Goal: Obtain resource: Download file/media

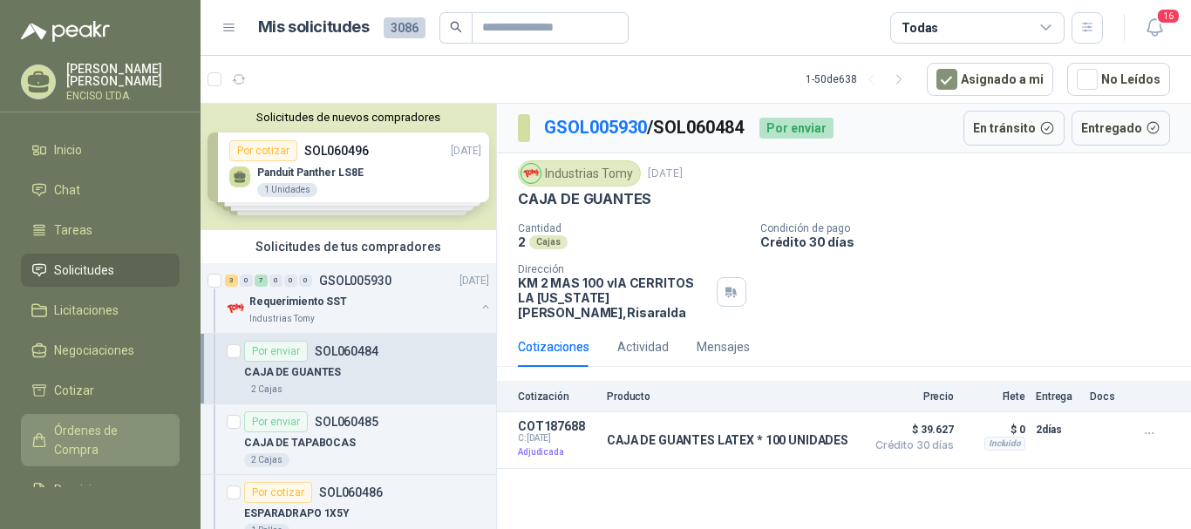
click at [89, 429] on span "Órdenes de Compra" at bounding box center [108, 440] width 109 height 38
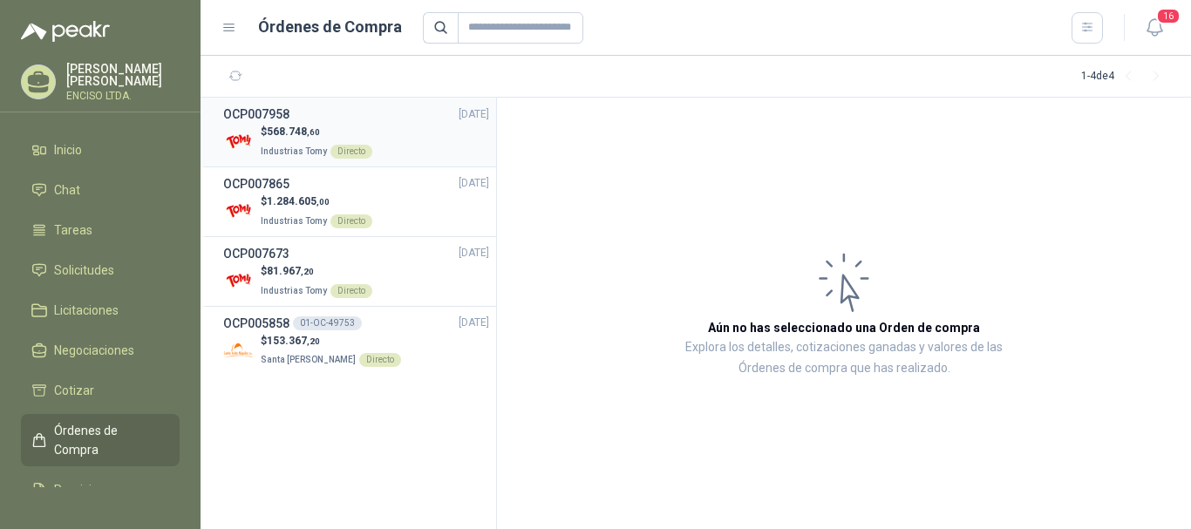
click at [284, 124] on p "$ 568.748 ,60" at bounding box center [317, 132] width 112 height 17
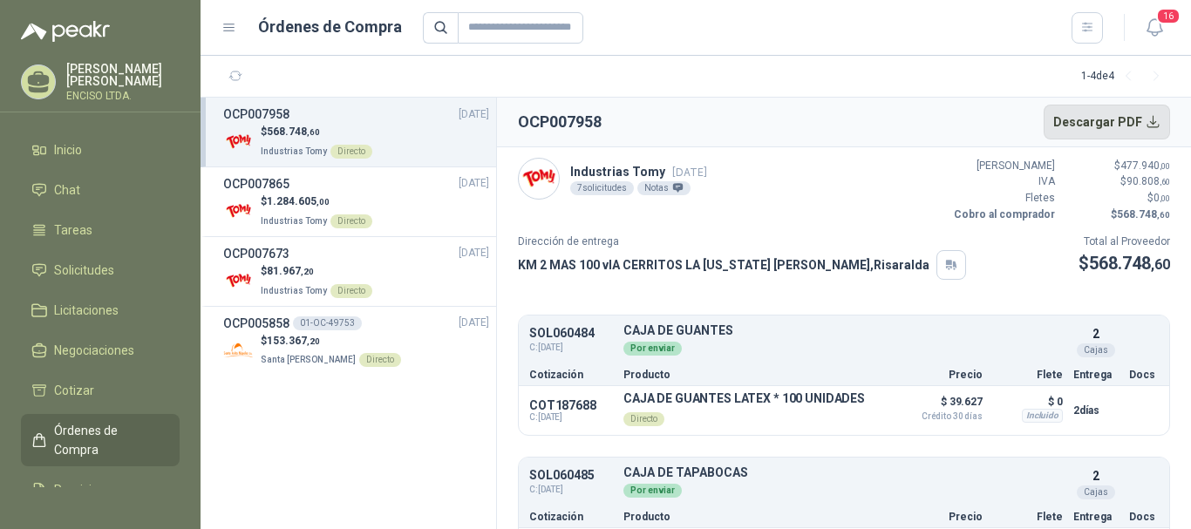
click at [1104, 127] on button "Descargar PDF" at bounding box center [1106, 122] width 127 height 35
